Goal: Book appointment/travel/reservation

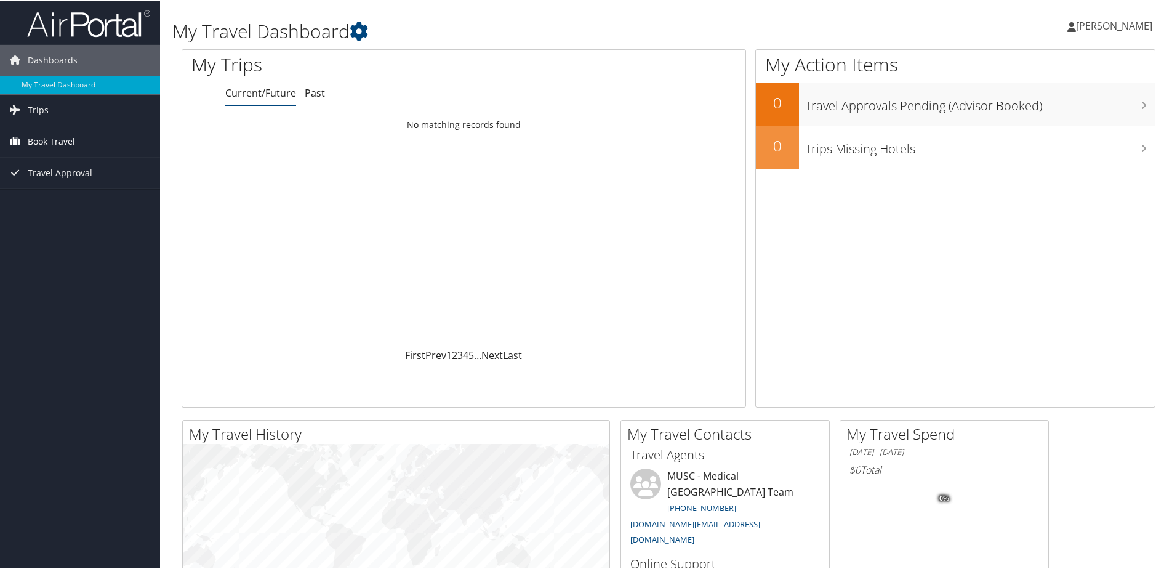
click at [60, 142] on span "Book Travel" at bounding box center [51, 140] width 47 height 31
click at [42, 135] on span "Book Travel" at bounding box center [51, 140] width 47 height 31
click at [43, 135] on span "Book Travel" at bounding box center [51, 140] width 47 height 31
click at [74, 204] on link "Book/Manage Online Trips" at bounding box center [80, 202] width 160 height 18
